Goal: Task Accomplishment & Management: Manage account settings

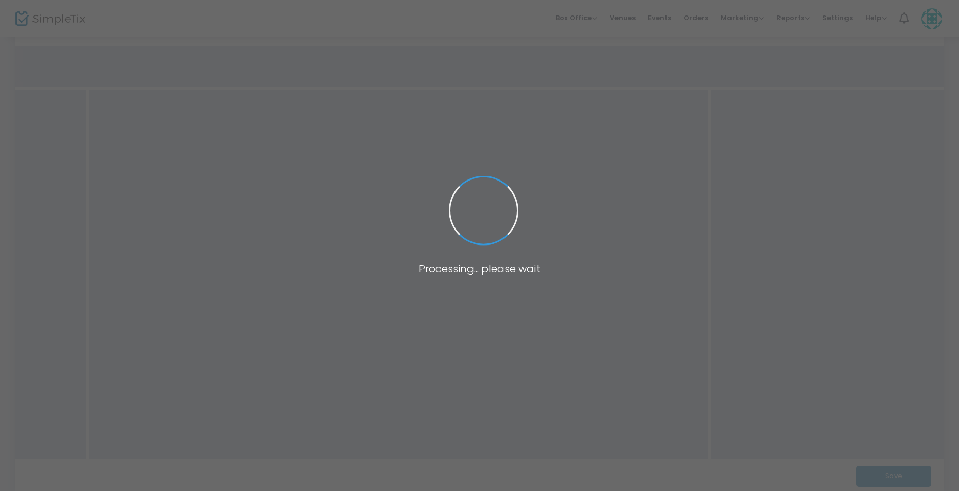
scroll to position [103, 0]
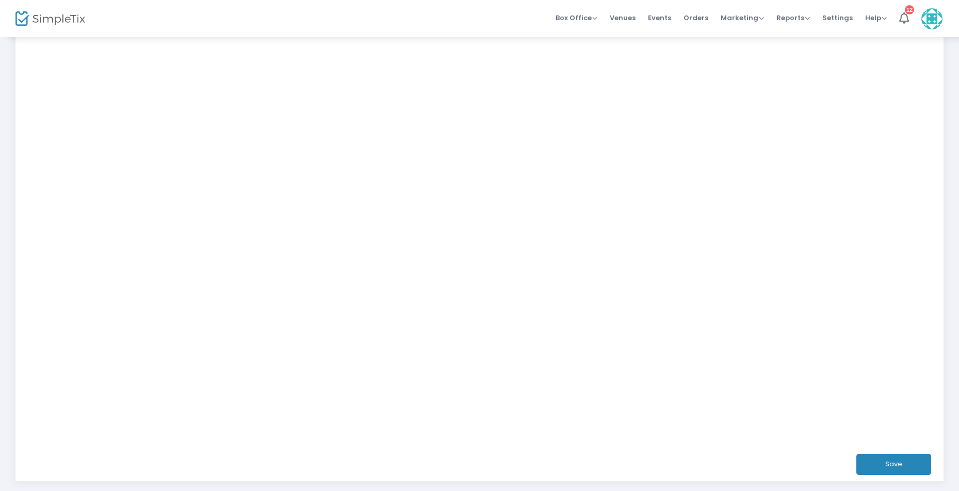
click at [896, 471] on button "Save" at bounding box center [893, 464] width 75 height 21
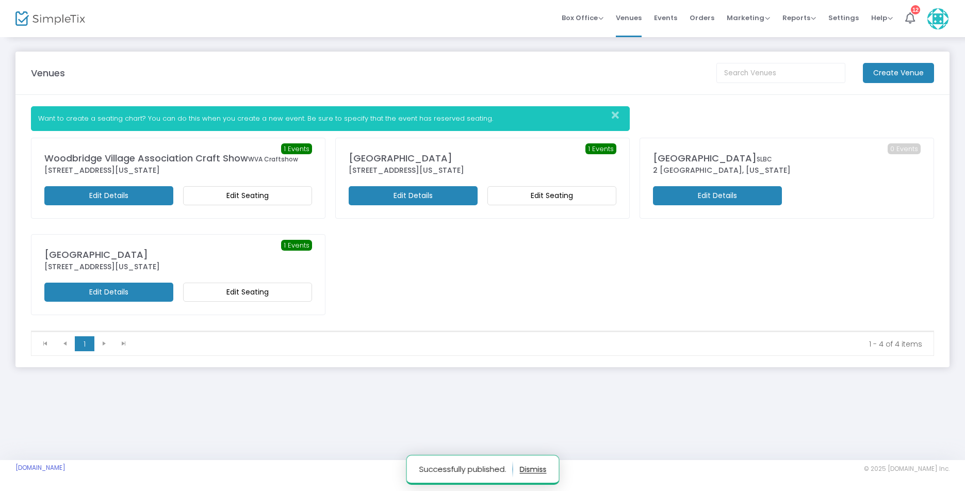
click at [259, 200] on m-button "Edit Seating" at bounding box center [247, 195] width 129 height 19
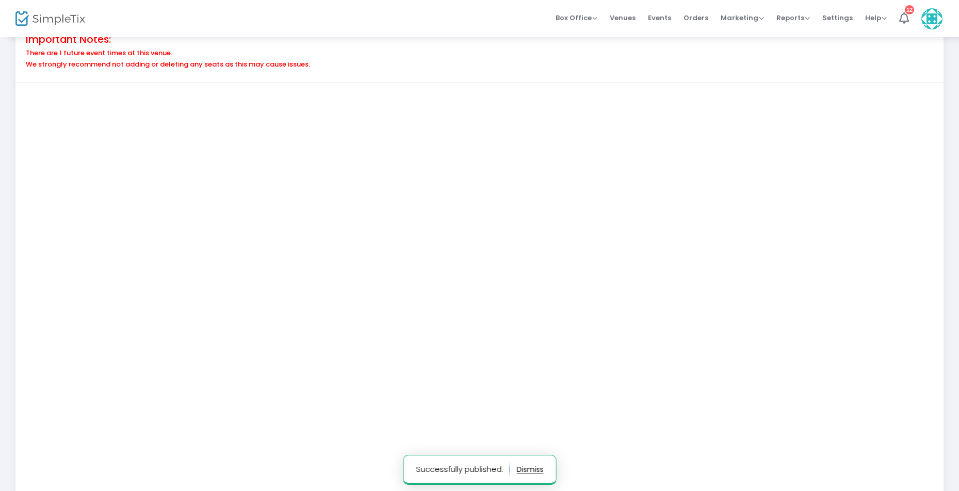
scroll to position [163, 0]
